Goal: Check status: Check status

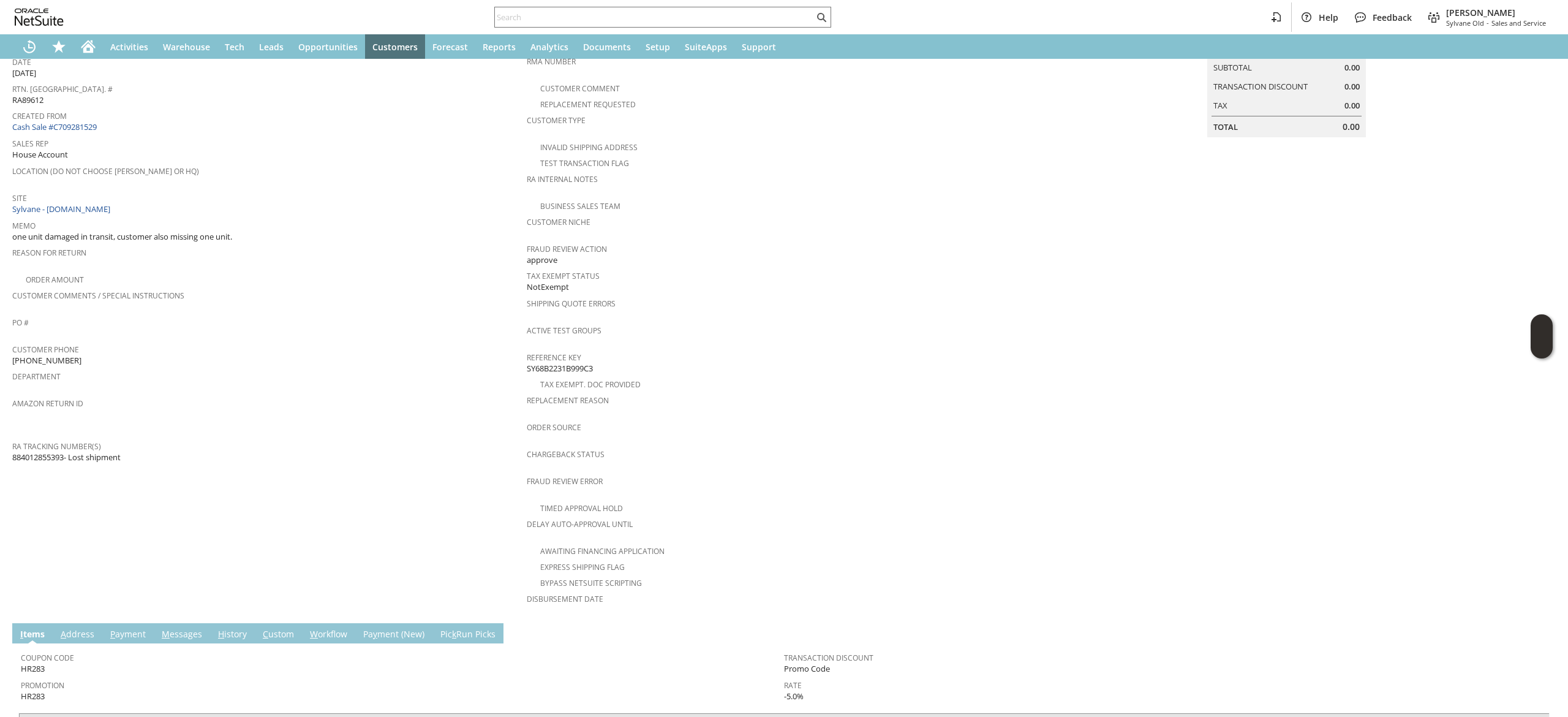
scroll to position [277, 0]
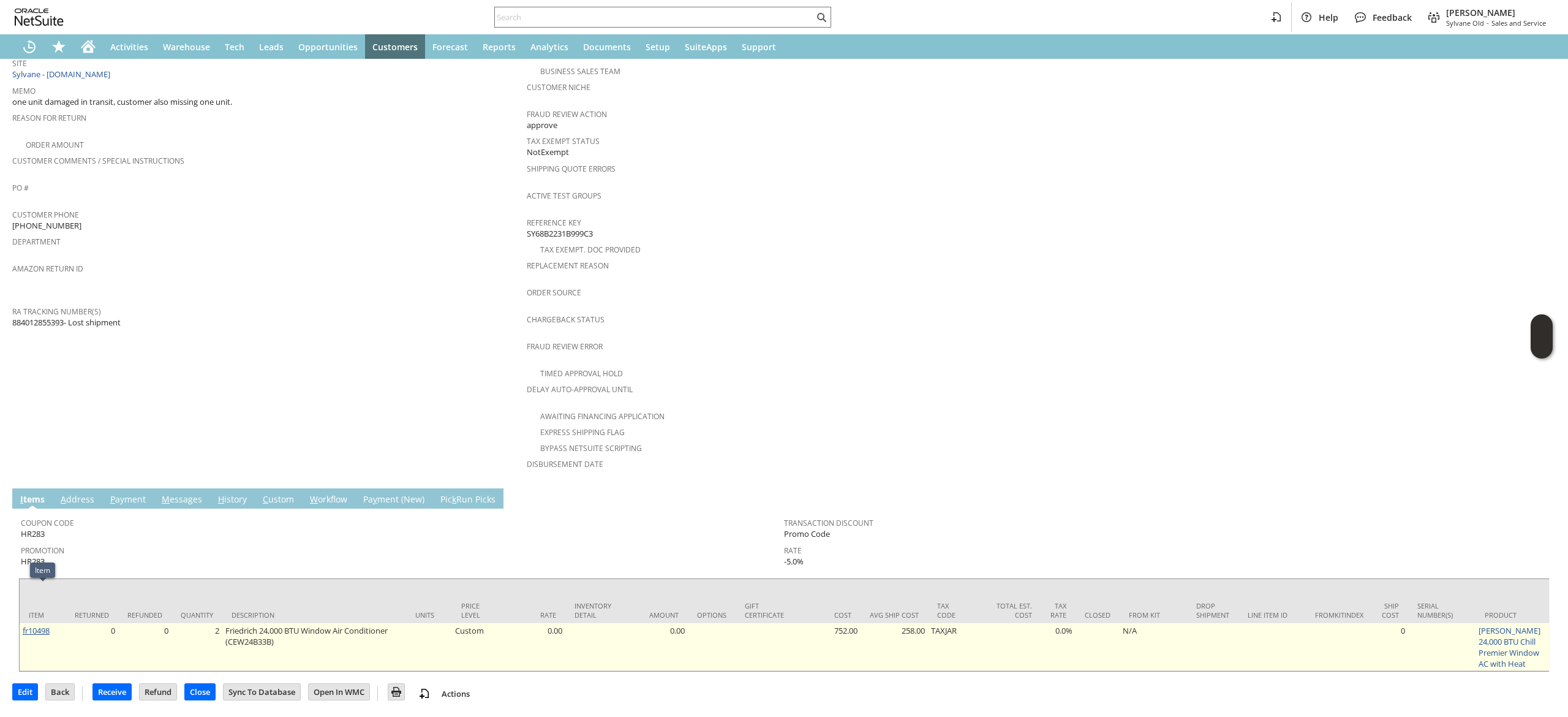
click at [34, 625] on link "fr10498" at bounding box center [36, 631] width 27 height 11
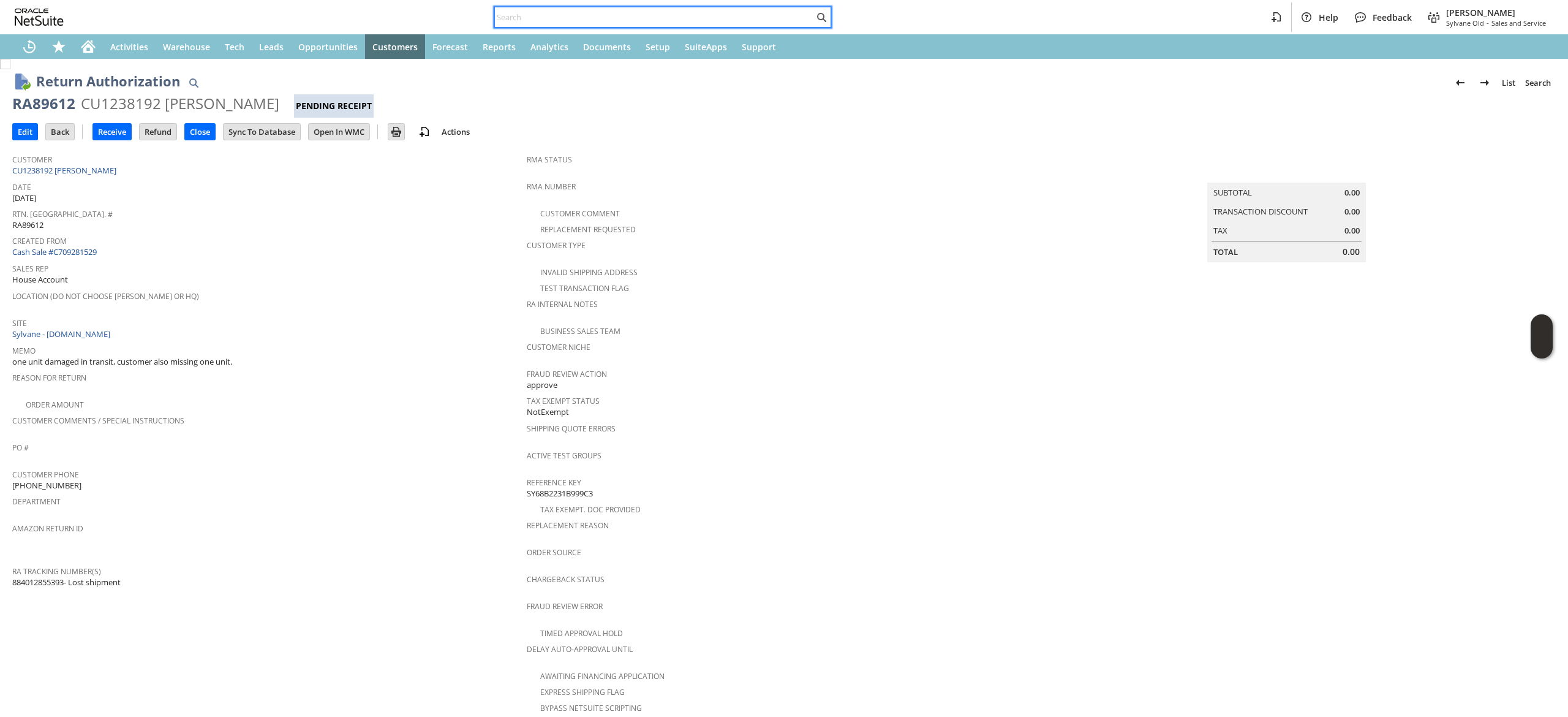
click at [537, 17] on input "text" at bounding box center [654, 17] width 319 height 15
paste input "P218116"
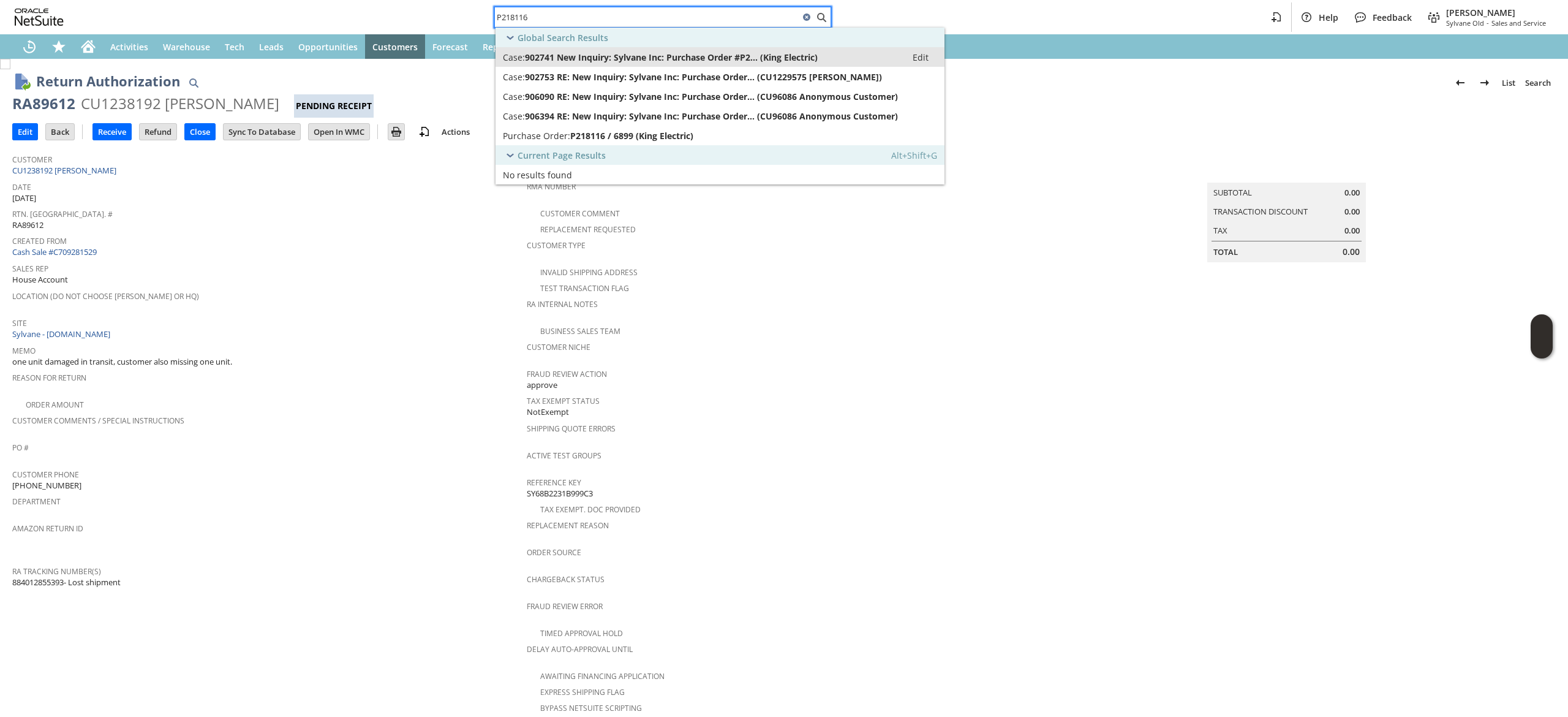
type input "P218116"
click at [609, 53] on span "902741 New Inquiry: Sylvane Inc: Purchase Order #P2... (King Electric)" at bounding box center [671, 57] width 293 height 11
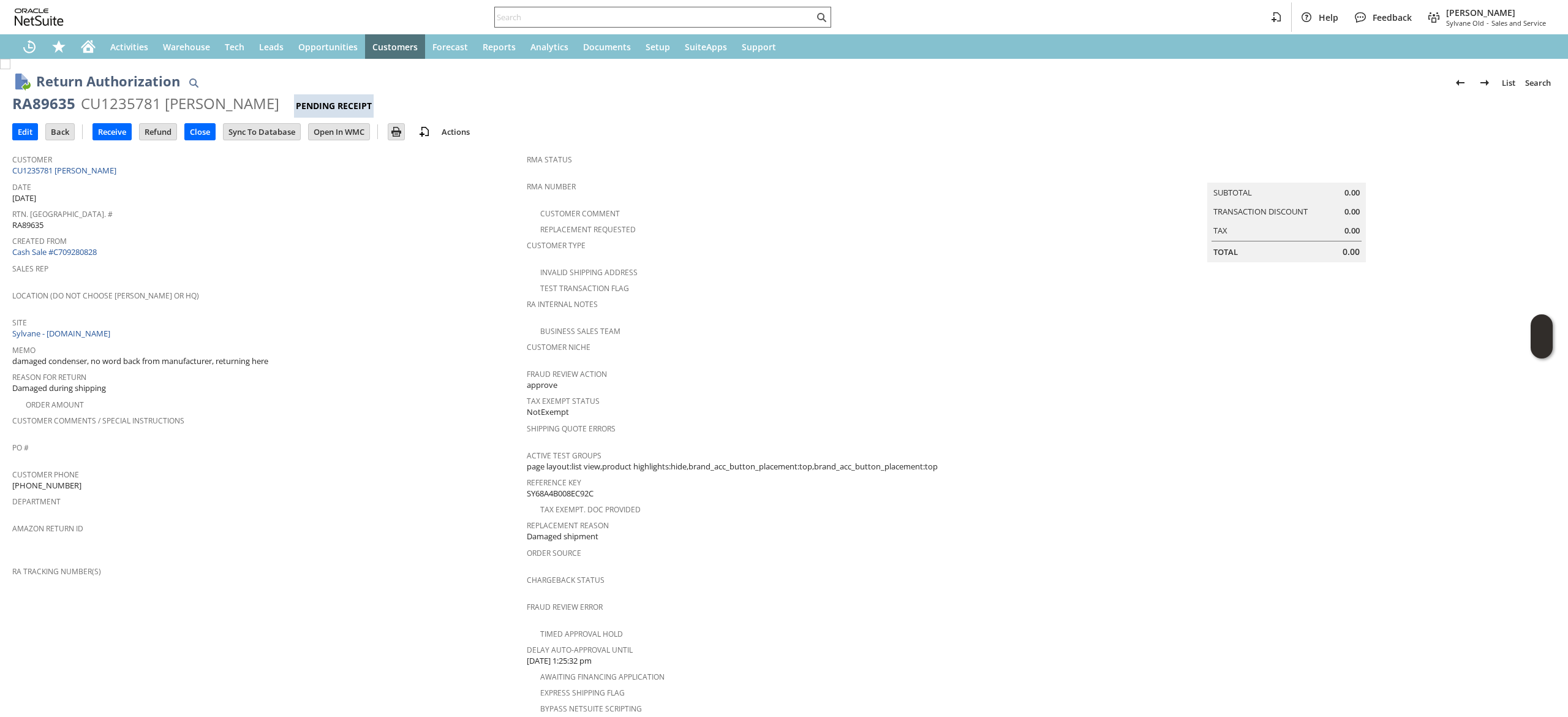
click at [522, 11] on input "text" at bounding box center [654, 17] width 319 height 15
paste input "CU1237844"
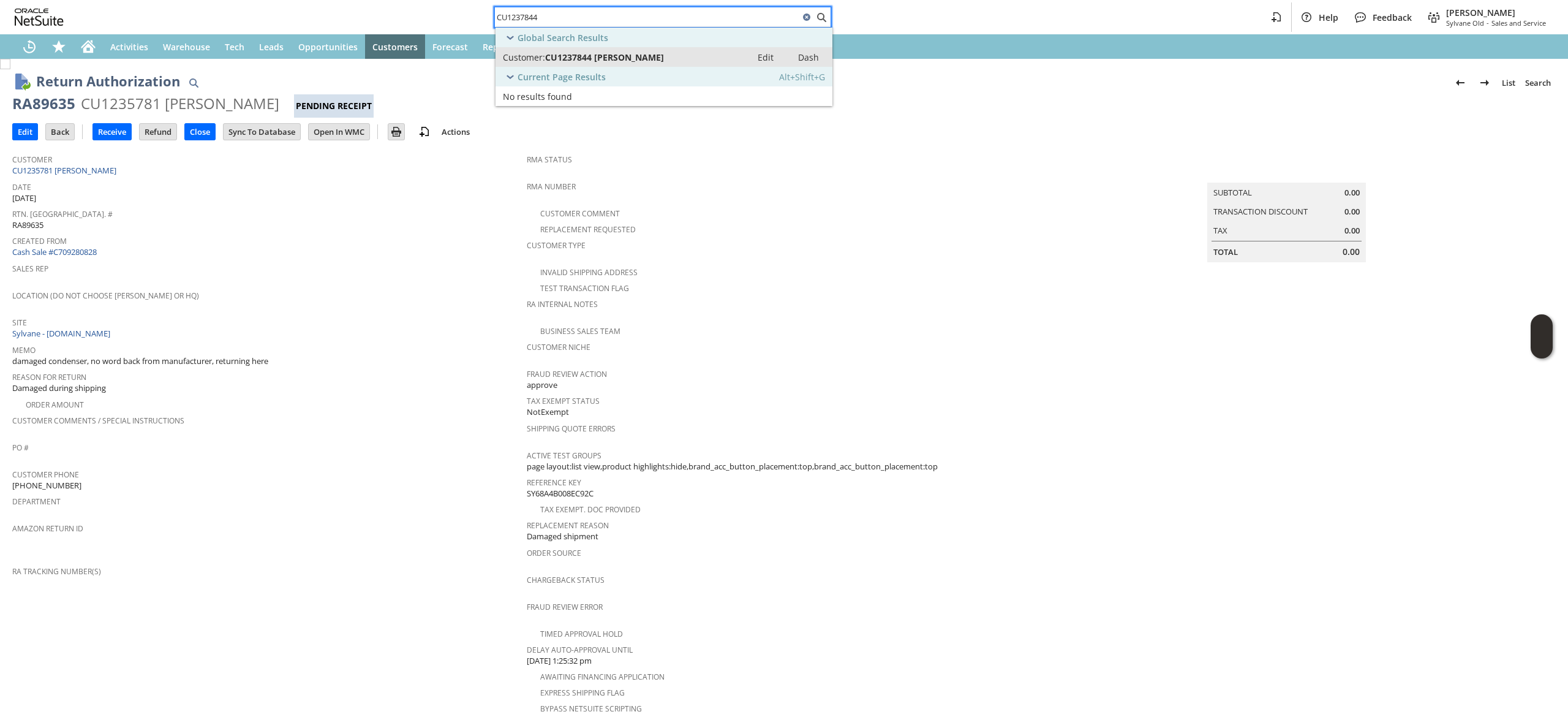
type input "CU1237844"
click at [556, 54] on span "CU1237844 Debbie W Thompson" at bounding box center [604, 57] width 119 height 11
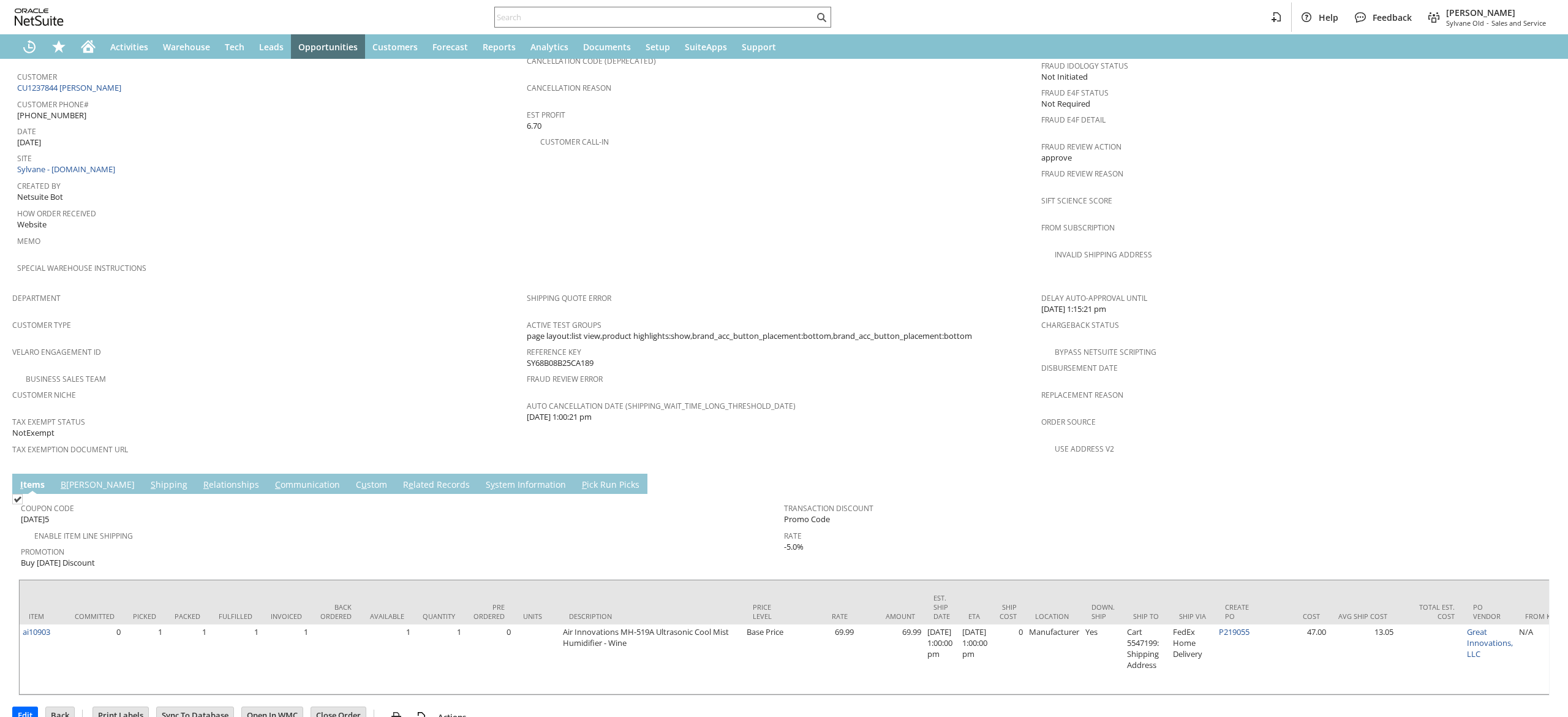
scroll to position [560, 0]
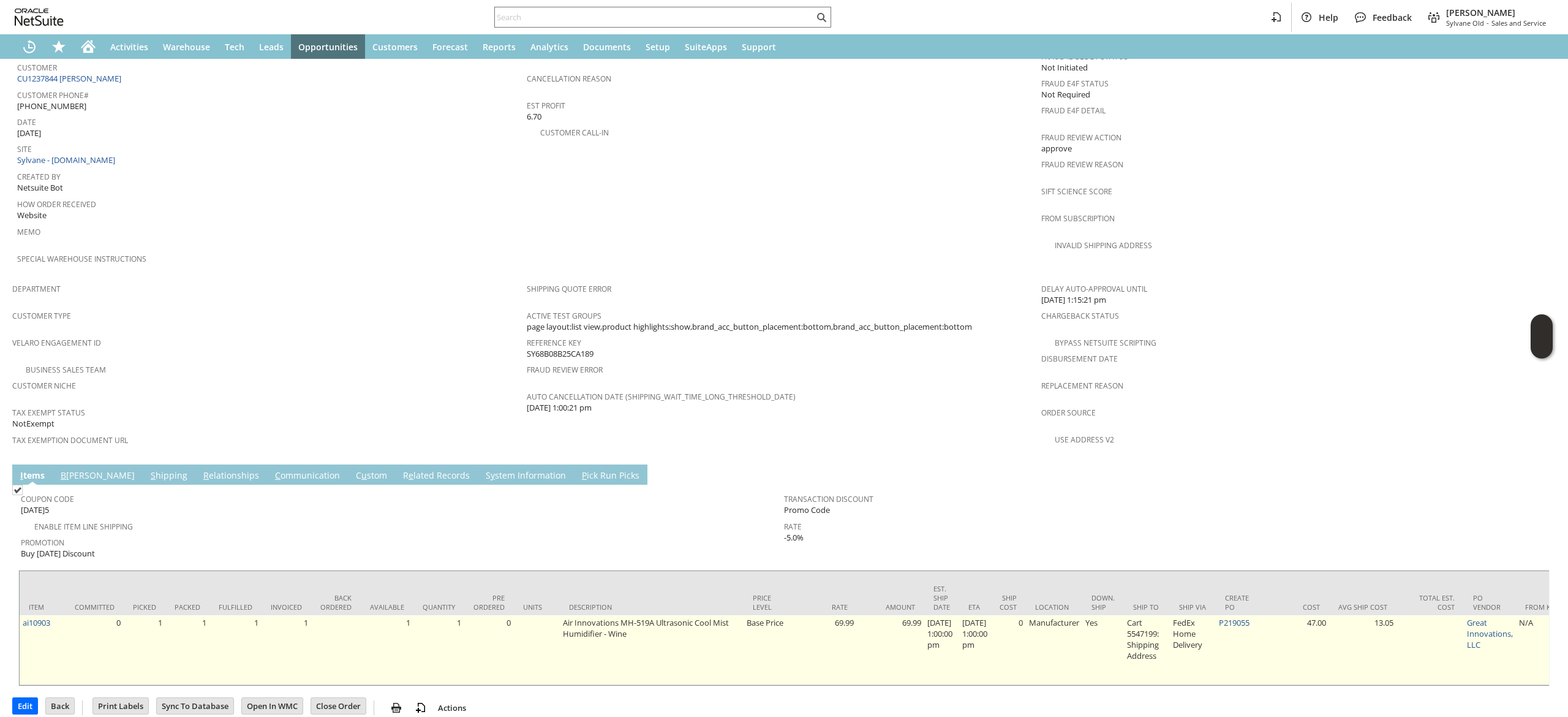
click at [1235, 615] on td "P219055" at bounding box center [1238, 650] width 46 height 70
click at [1238, 615] on td "P219055" at bounding box center [1238, 650] width 46 height 70
click at [1242, 617] on link "P219055" at bounding box center [1234, 623] width 31 height 11
